Goal: Check status

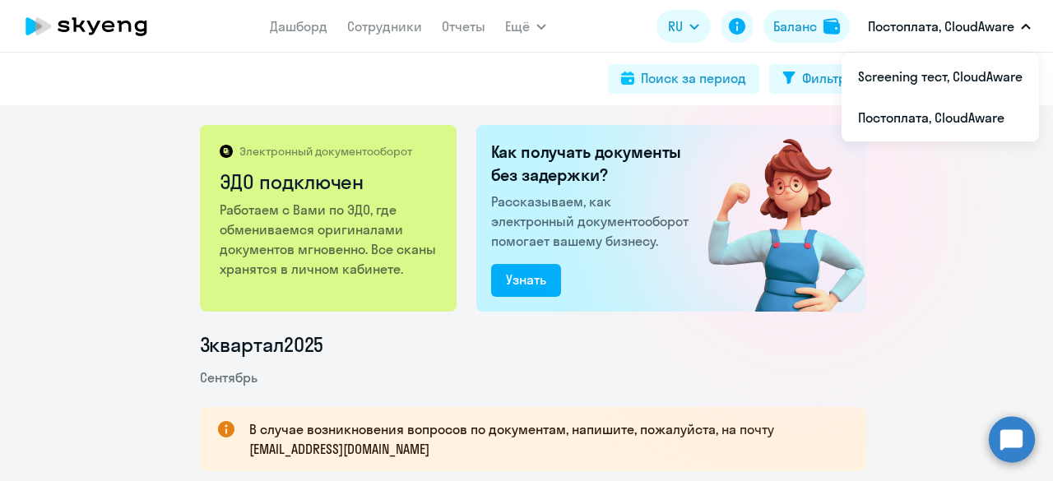
scroll to position [247, 0]
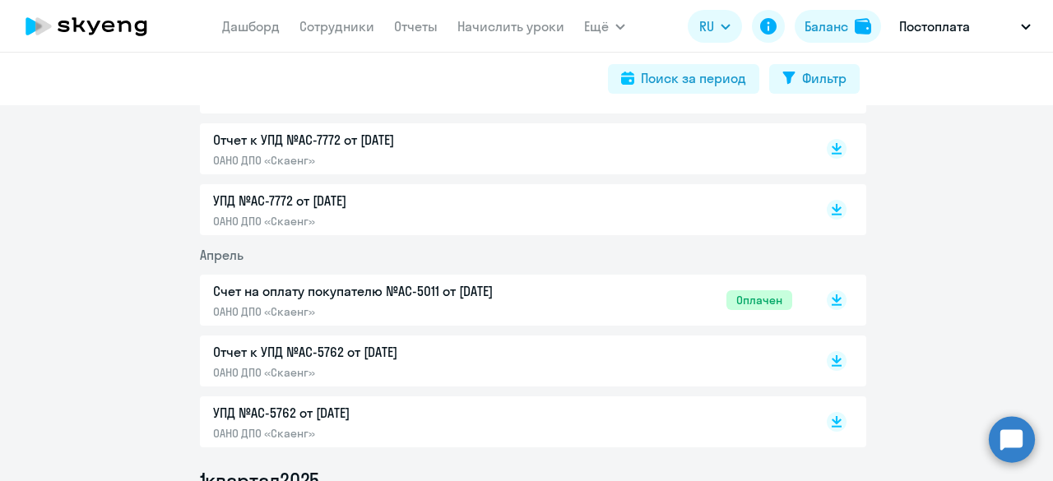
scroll to position [1398, 0]
